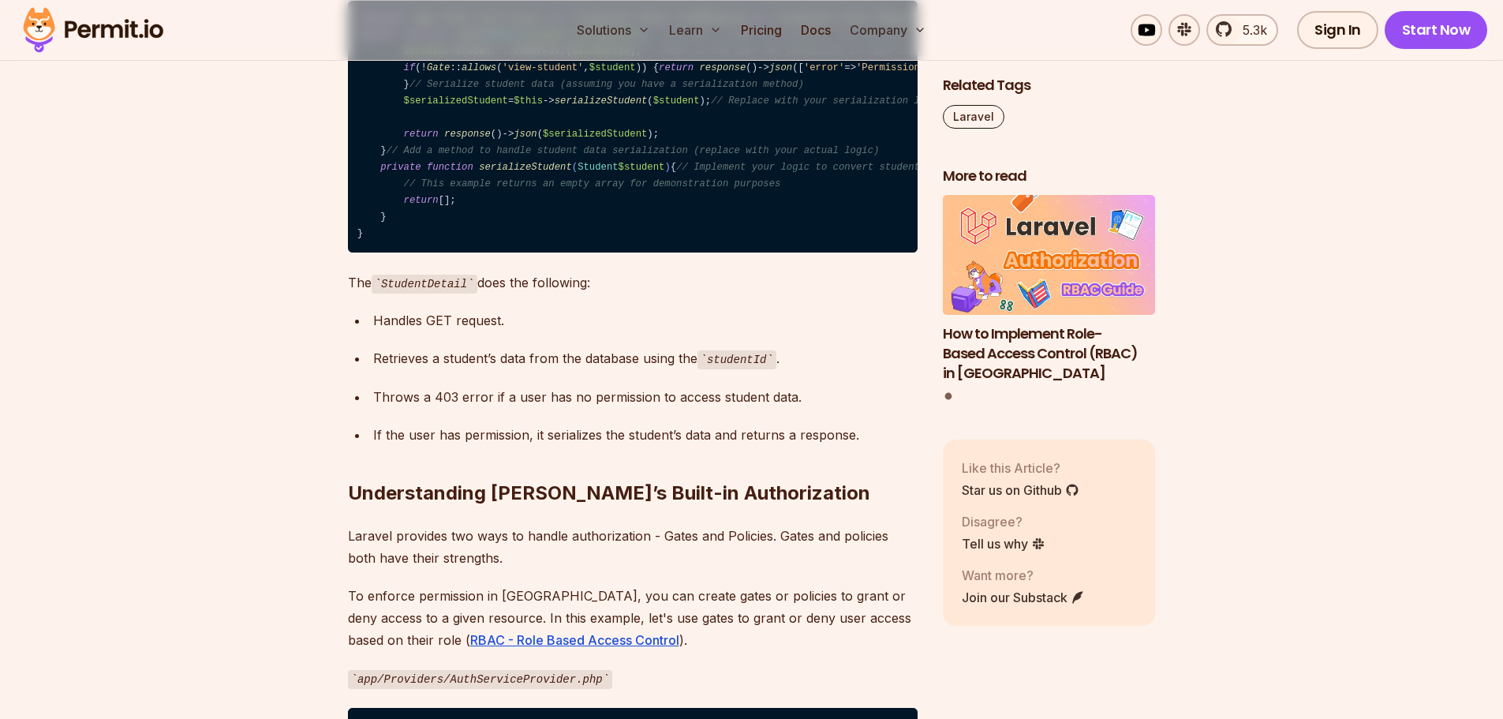
scroll to position [2052, 0]
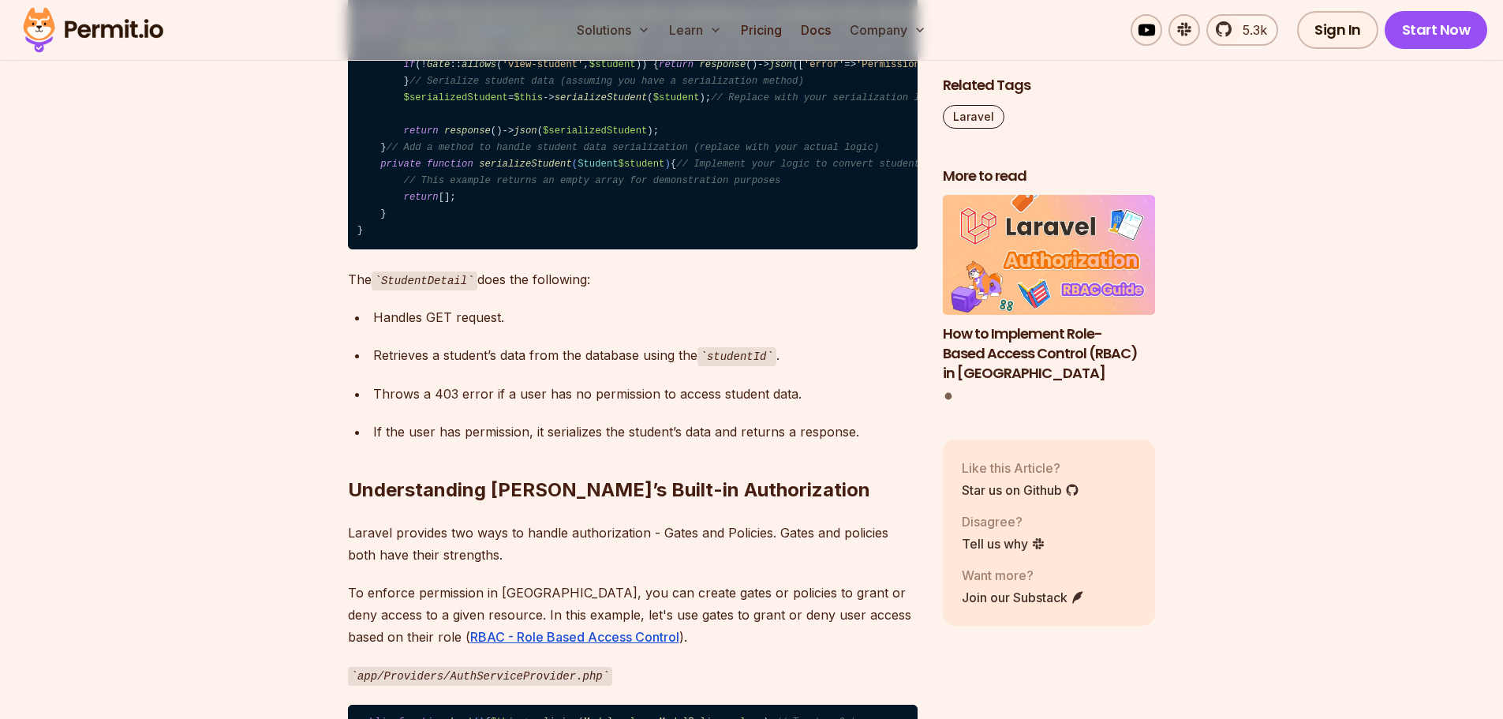
drag, startPoint x: 399, startPoint y: 273, endPoint x: 420, endPoint y: 315, distance: 46.6
click at [419, 249] on code "namespace App \\ Http \\ Controllers ; use Illuminate \\ Http \\ JsonResponse ;…" at bounding box center [633, 124] width 570 height 252
click at [449, 249] on code "namespace App \\ Http \\ Controllers ; use Illuminate \\ Http \\ JsonResponse ;…" at bounding box center [633, 124] width 570 height 252
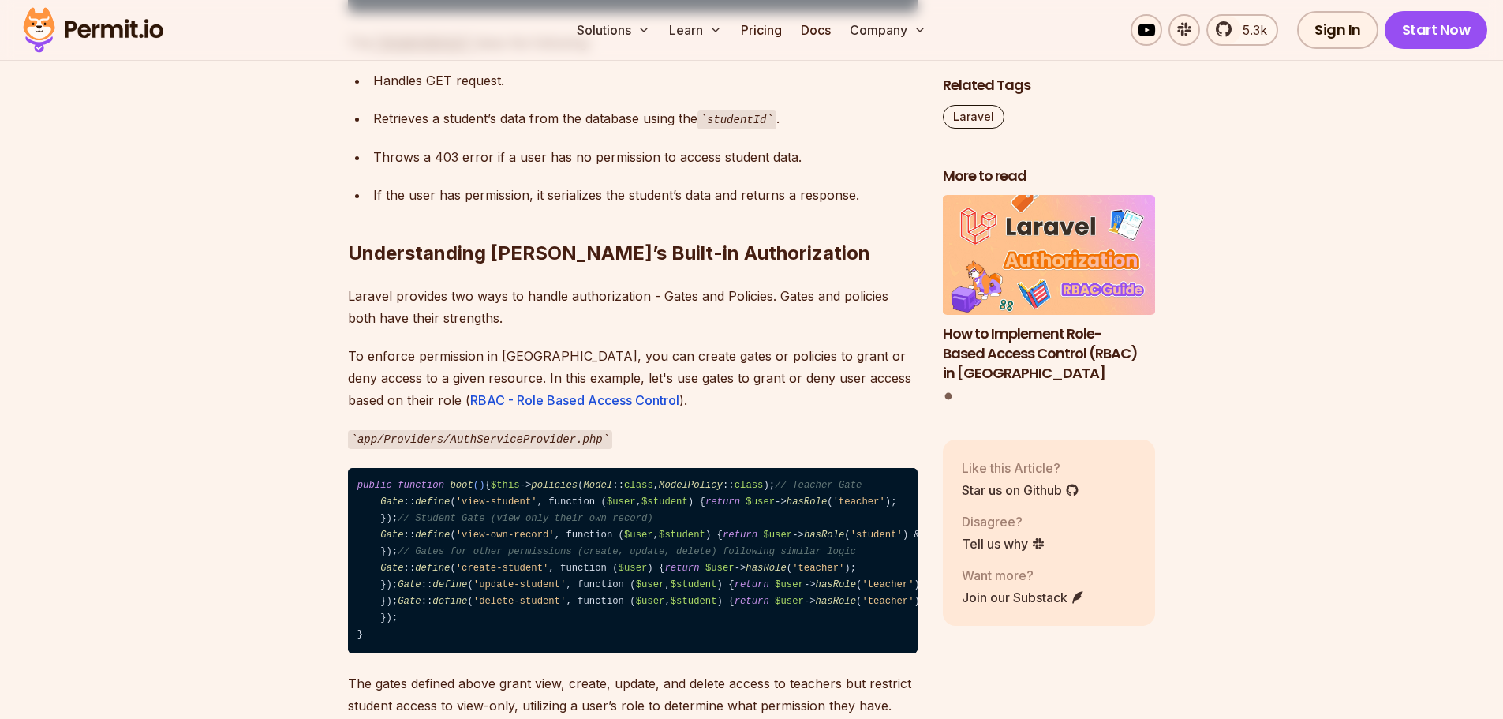
scroll to position [2209, 0]
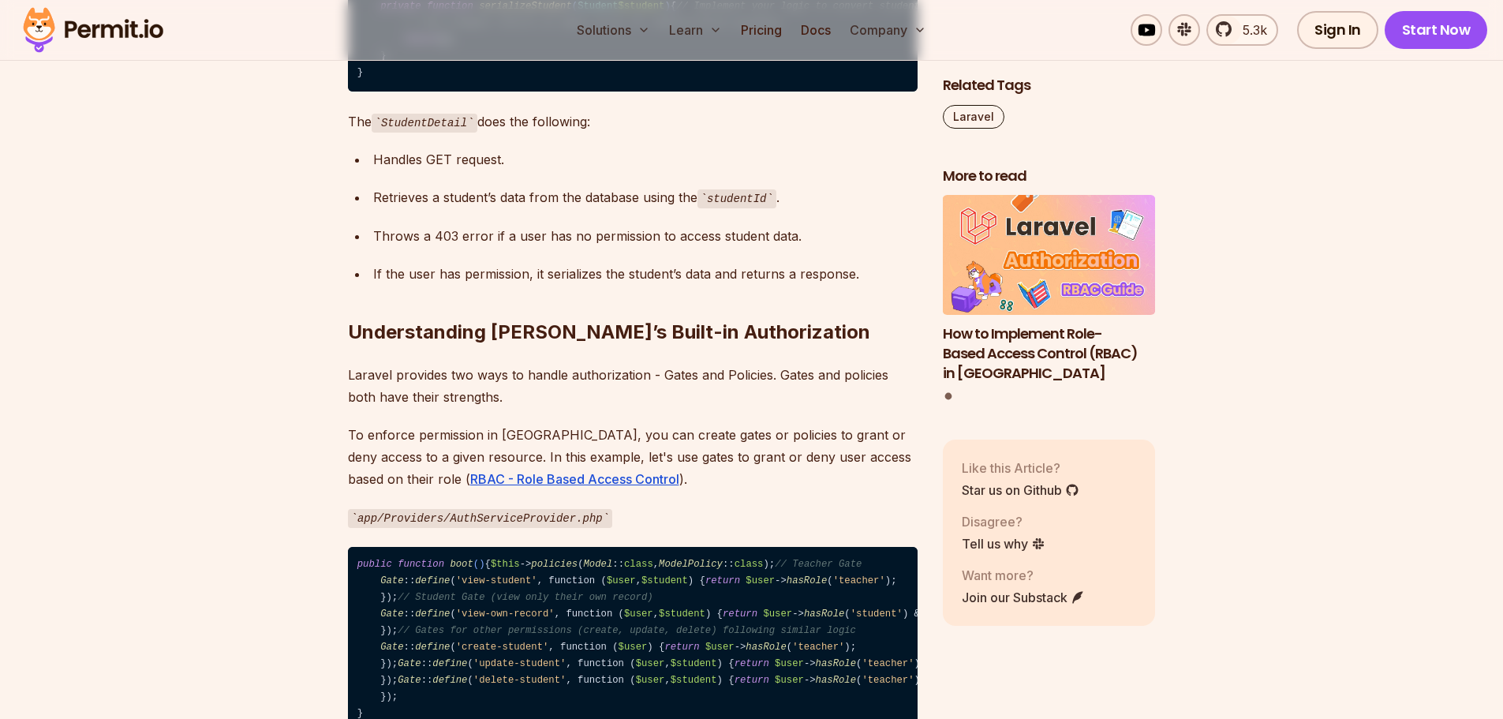
drag, startPoint x: 634, startPoint y: 226, endPoint x: 394, endPoint y: 193, distance: 242.3
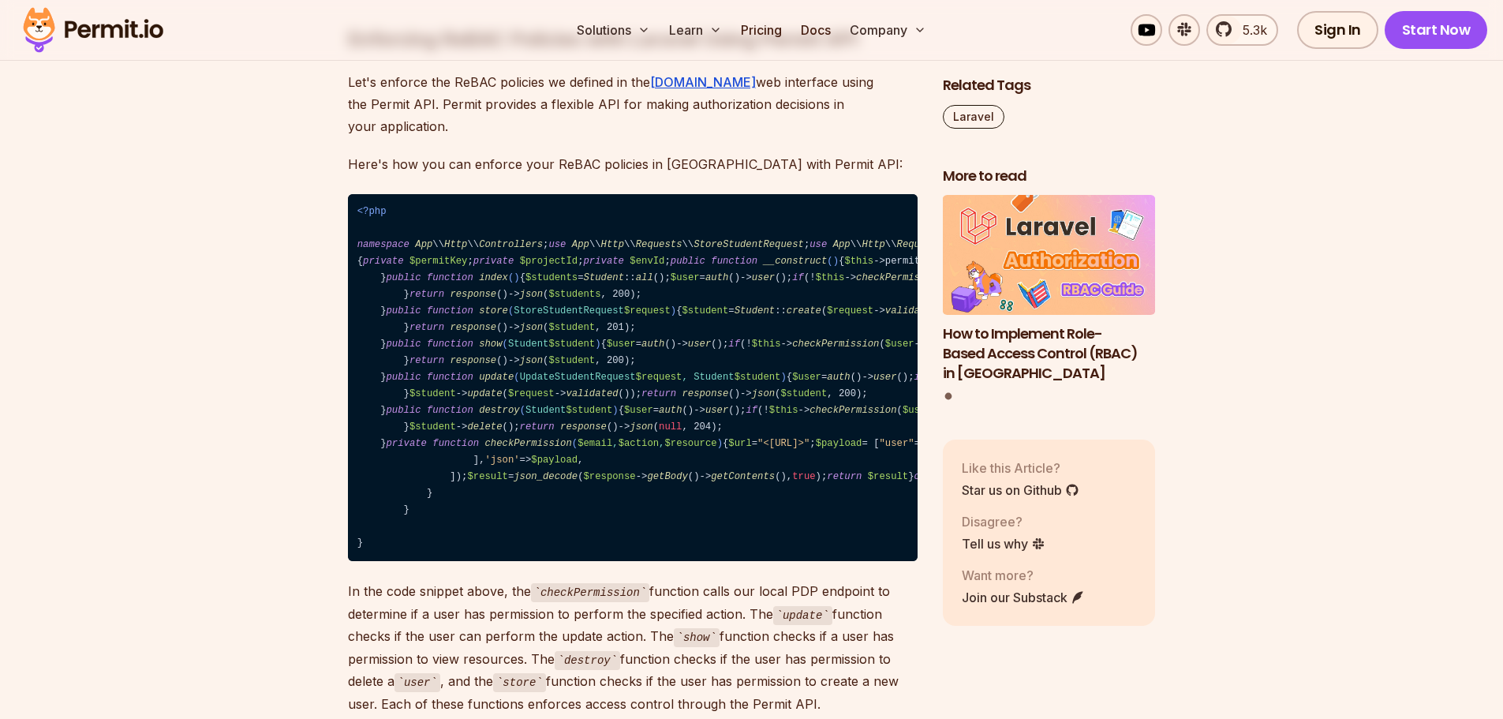
scroll to position [14677, 0]
